Goal: Information Seeking & Learning: Find specific fact

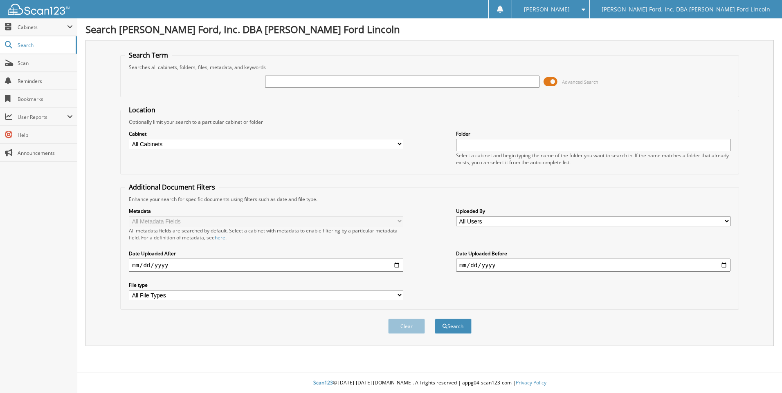
click at [271, 83] on input "text" at bounding box center [402, 82] width 274 height 12
type input "[PERSON_NAME]"
click at [435, 319] on button "Search" at bounding box center [453, 326] width 37 height 15
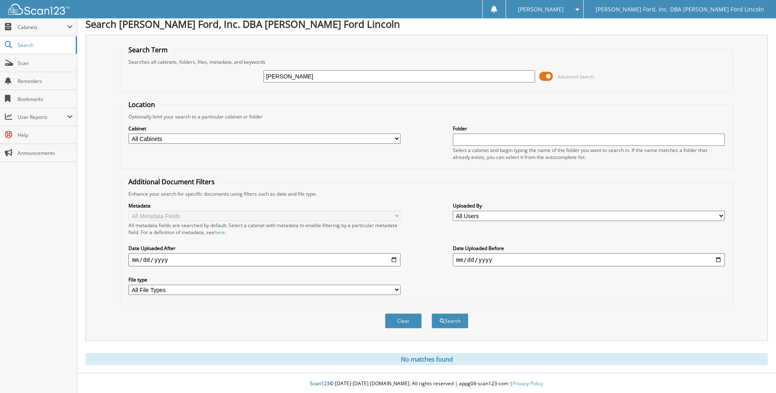
scroll to position [7, 0]
type input "[PERSON_NAME]"
click at [432, 313] on button "Search" at bounding box center [450, 320] width 37 height 15
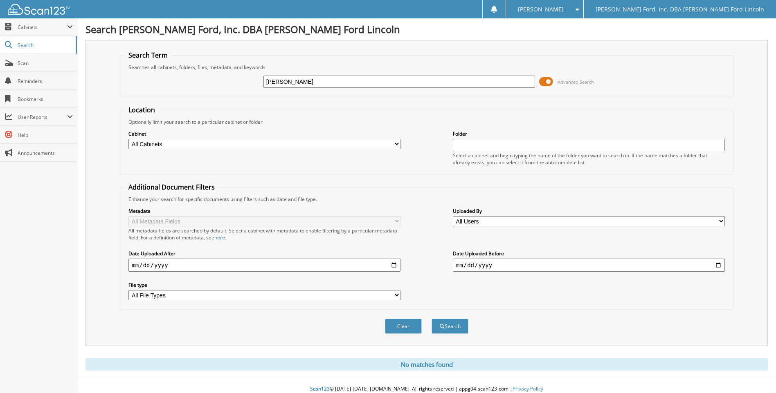
scroll to position [7, 0]
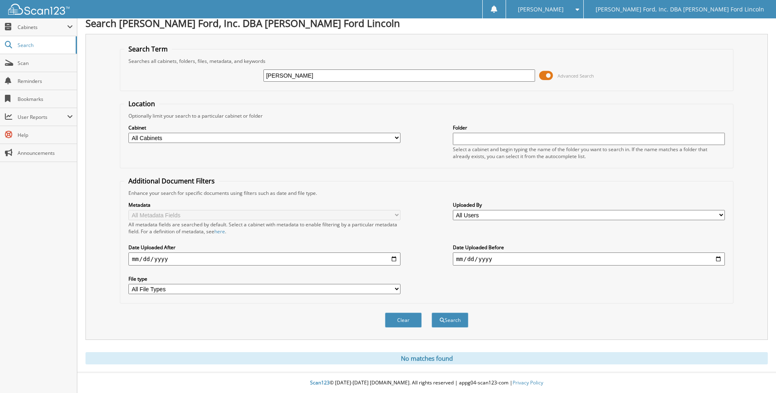
type input "khyler neilsson"
click at [432, 313] on button "Search" at bounding box center [450, 320] width 37 height 15
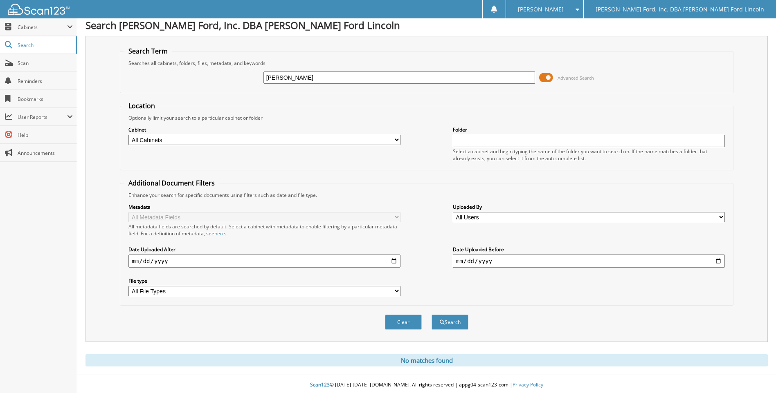
scroll to position [7, 0]
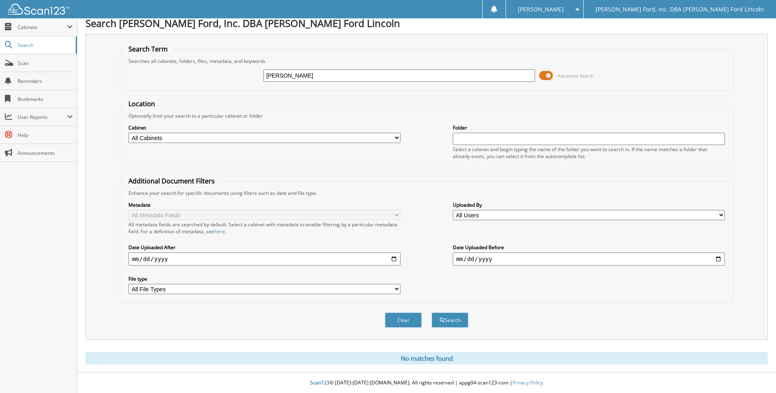
type input "kyler neilsson"
click at [432, 313] on button "Search" at bounding box center [450, 320] width 37 height 15
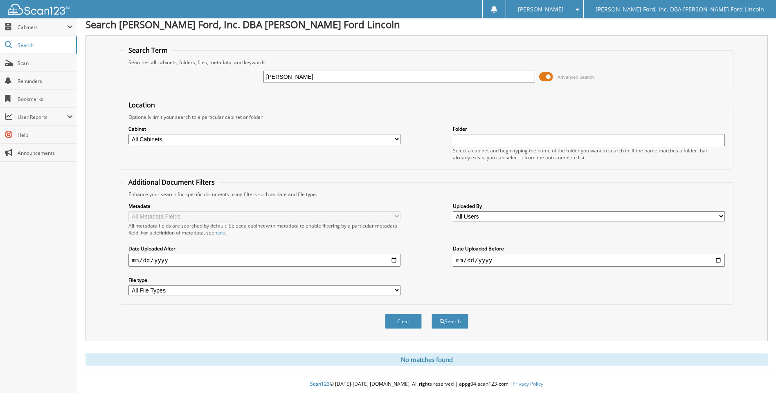
scroll to position [7, 0]
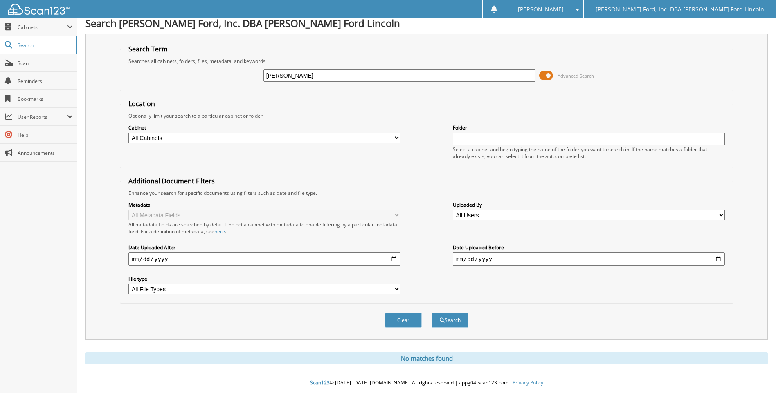
type input "kylher neilsson"
click at [432, 313] on button "Search" at bounding box center [450, 320] width 37 height 15
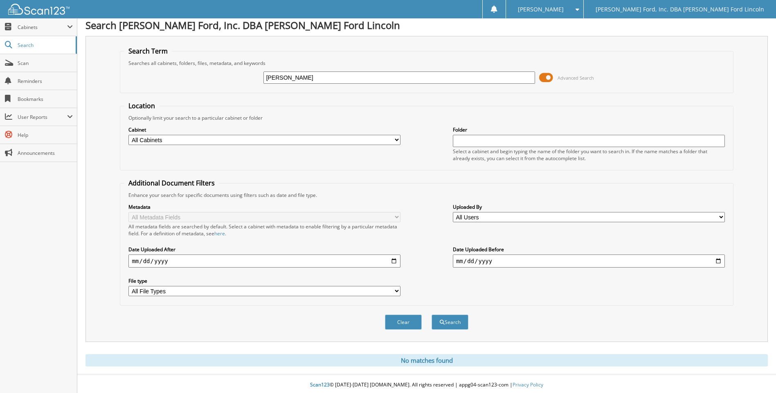
scroll to position [7, 0]
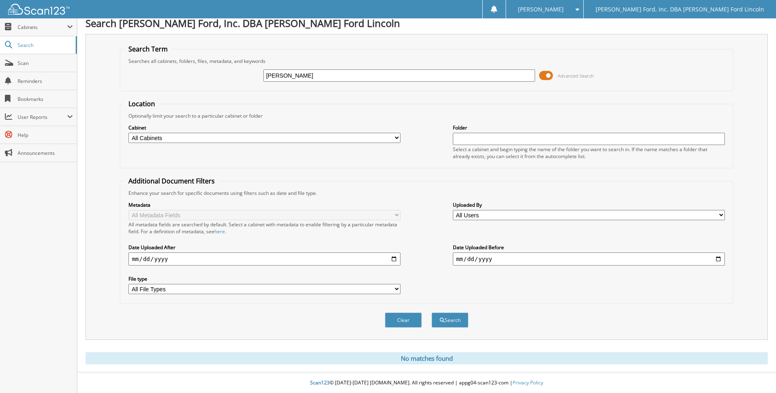
drag, startPoint x: 281, startPoint y: 75, endPoint x: 227, endPoint y: 76, distance: 53.6
click at [227, 76] on div "kylher neilsson Advanced Search" at bounding box center [426, 76] width 604 height 22
type input "[PERSON_NAME]"
click at [432, 313] on button "Search" at bounding box center [450, 320] width 37 height 15
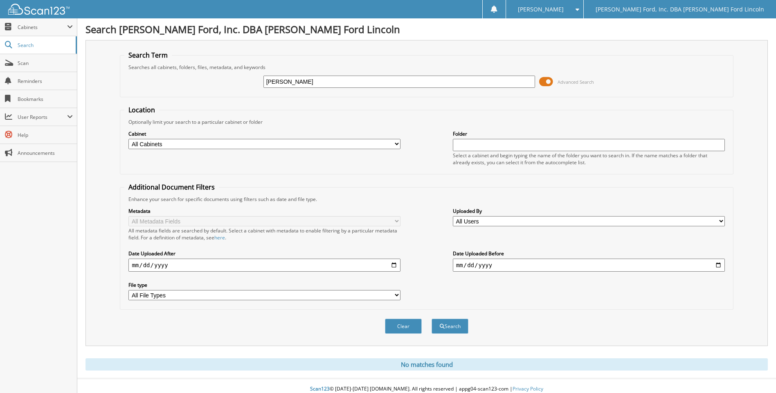
type input "[PERSON_NAME]"
click at [432, 319] on button "Search" at bounding box center [450, 326] width 37 height 15
click at [268, 81] on input "[PERSON_NAME]" at bounding box center [399, 82] width 272 height 12
type input "[PERSON_NAME]"
click at [432, 319] on button "Search" at bounding box center [450, 326] width 37 height 15
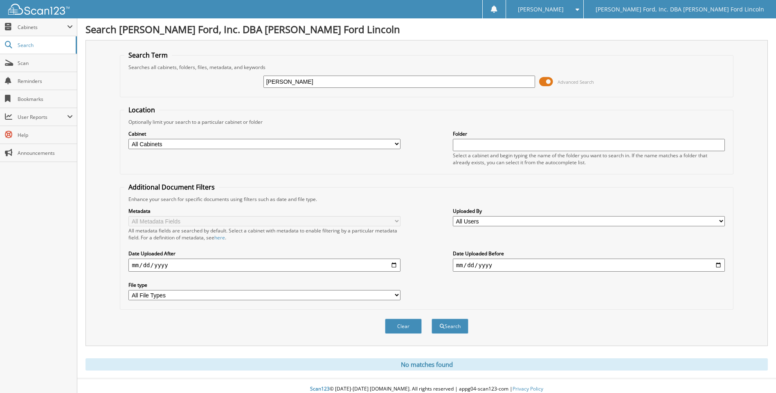
drag, startPoint x: 268, startPoint y: 82, endPoint x: 261, endPoint y: 85, distance: 8.4
click at [261, 85] on div "k neilsson Advanced Search" at bounding box center [426, 82] width 604 height 22
type input "neilsson"
click at [432, 319] on button "Search" at bounding box center [450, 326] width 37 height 15
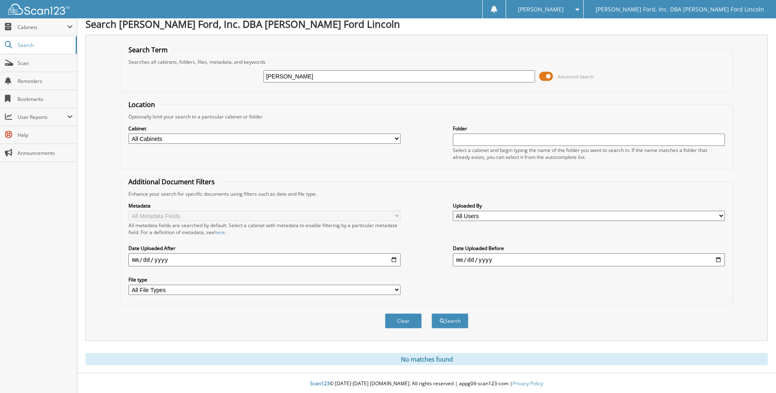
scroll to position [7, 0]
click at [456, 319] on button "Search" at bounding box center [450, 320] width 37 height 15
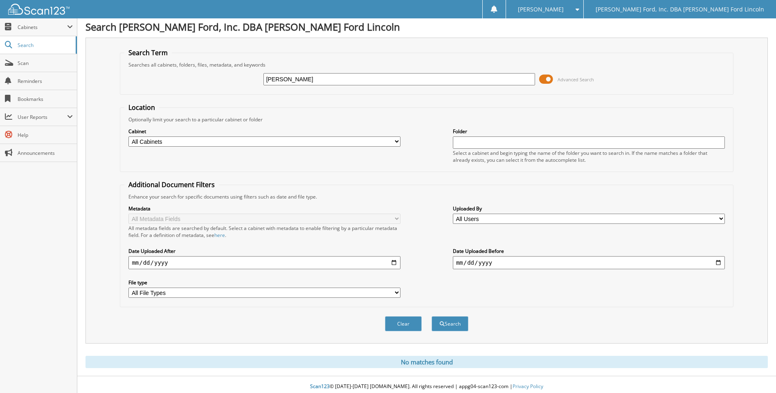
scroll to position [7, 0]
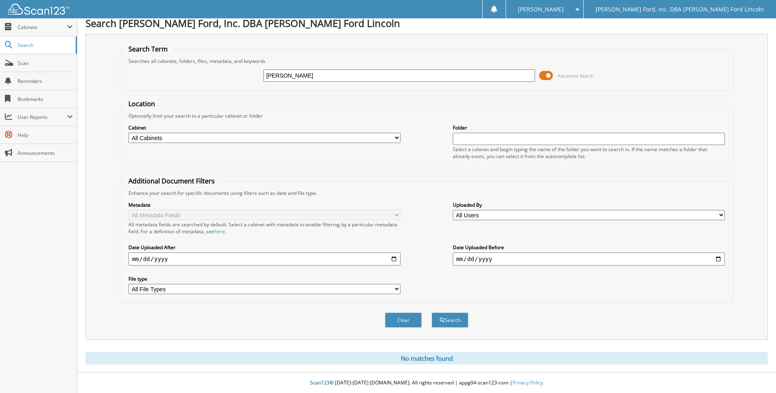
drag, startPoint x: 290, startPoint y: 74, endPoint x: 231, endPoint y: 74, distance: 58.1
click at [231, 74] on div "neilsson Advanced Search" at bounding box center [426, 76] width 604 height 22
type input "[PERSON_NAME]"
click at [432, 313] on button "Search" at bounding box center [450, 320] width 37 height 15
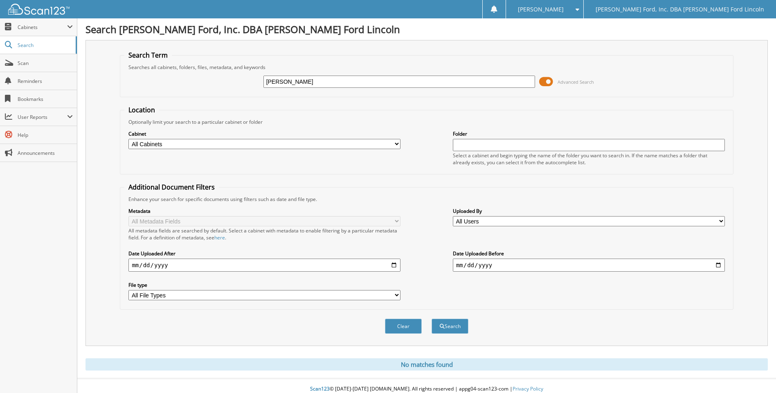
scroll to position [7, 0]
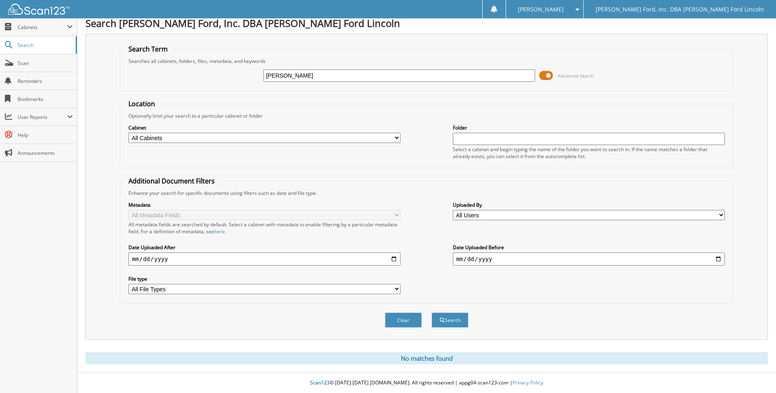
type input "[PERSON_NAME]"
click at [432, 313] on button "Search" at bounding box center [450, 320] width 37 height 15
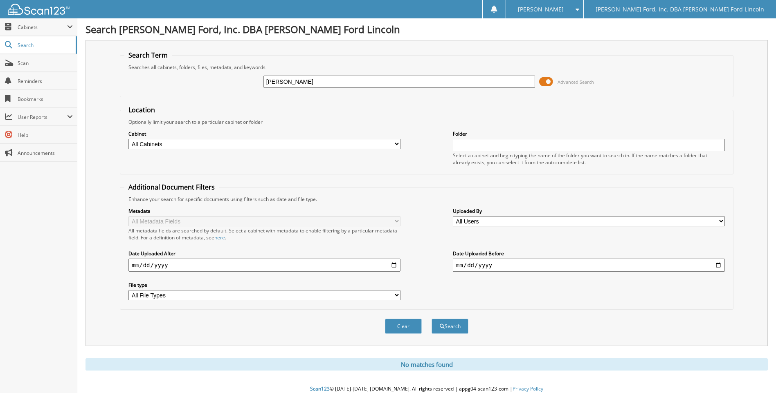
type input "[PERSON_NAME]"
click at [432, 319] on button "Search" at bounding box center [450, 326] width 37 height 15
type input "shawn nielson"
click at [432, 319] on button "Search" at bounding box center [450, 326] width 37 height 15
drag, startPoint x: 283, startPoint y: 82, endPoint x: 236, endPoint y: 78, distance: 47.3
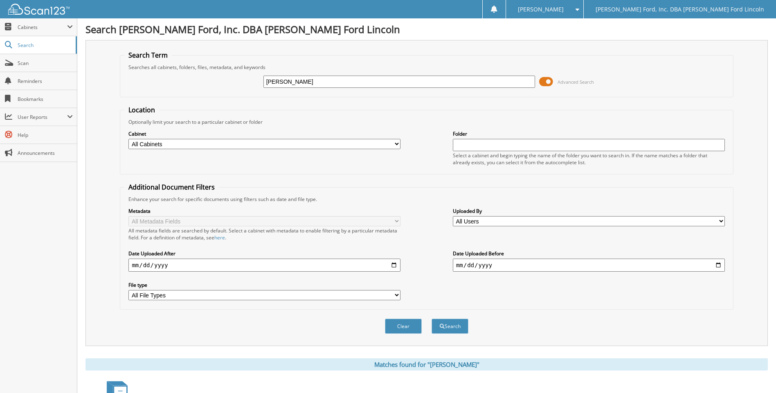
click at [236, 78] on div "[PERSON_NAME] Advanced Search" at bounding box center [426, 82] width 604 height 22
type input "[PERSON_NAME]"
click at [432, 319] on button "Search" at bounding box center [450, 326] width 37 height 15
type input "kyler nielson"
click at [432, 319] on button "Search" at bounding box center [450, 326] width 37 height 15
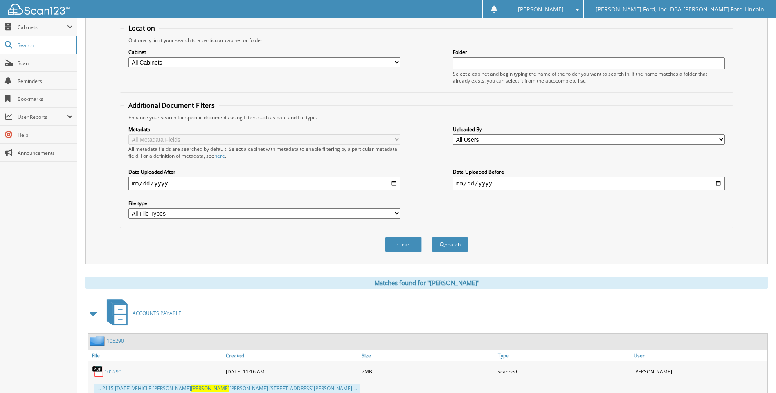
scroll to position [109, 0]
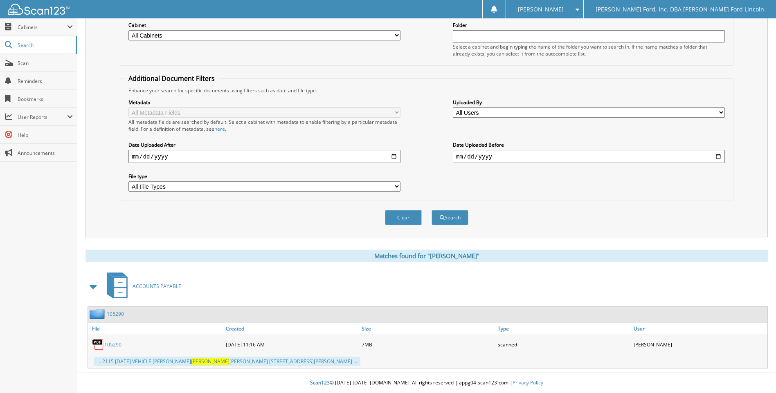
click at [115, 345] on link "105290" at bounding box center [112, 345] width 17 height 7
